Goal: Transaction & Acquisition: Purchase product/service

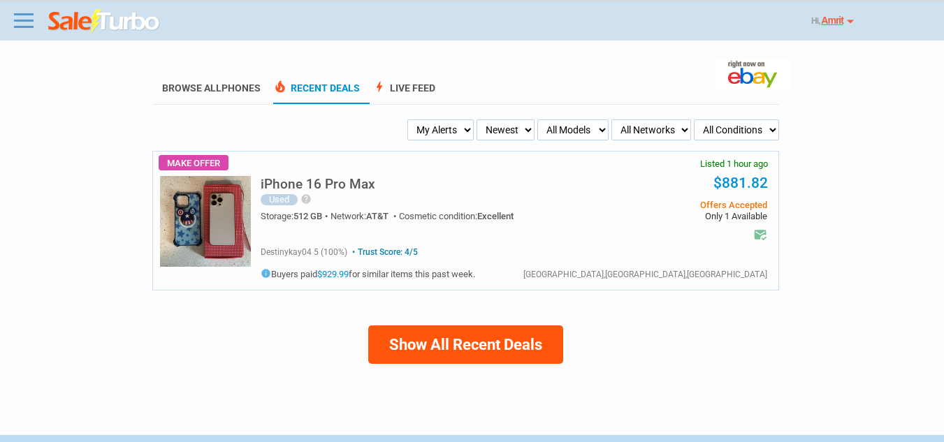
click at [339, 189] on h5 "iPhone 16 Pro Max" at bounding box center [318, 183] width 115 height 13
